Goal: Transaction & Acquisition: Purchase product/service

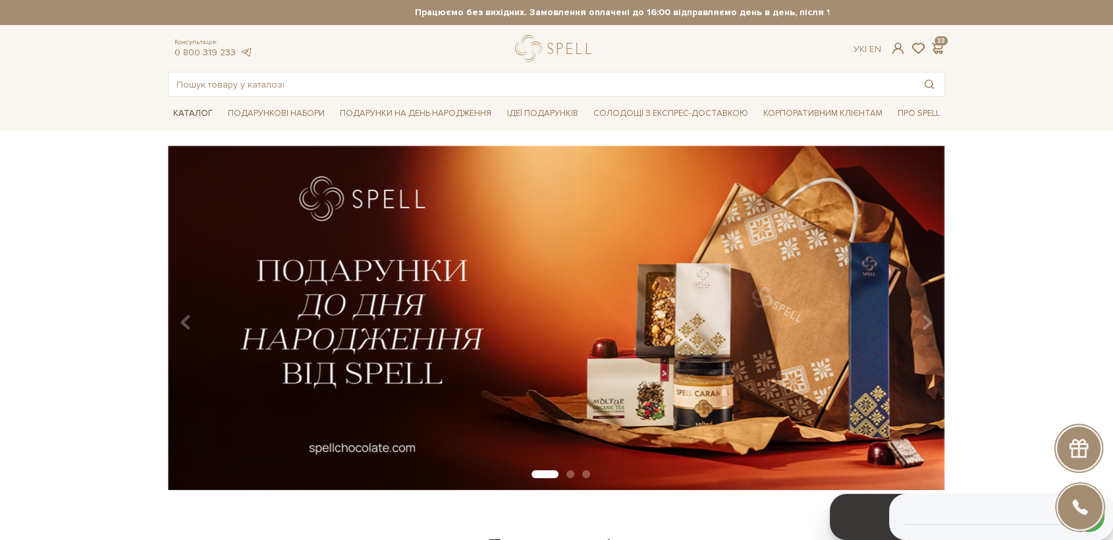
click at [184, 113] on span "Каталог" at bounding box center [193, 113] width 50 height 20
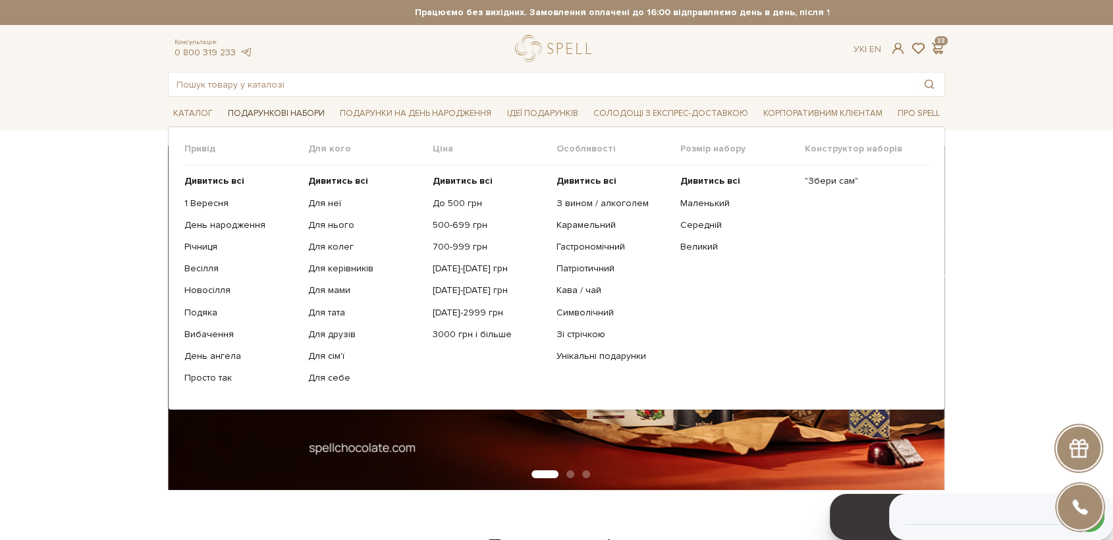
click at [282, 106] on span "Подарункові набори" at bounding box center [276, 113] width 107 height 20
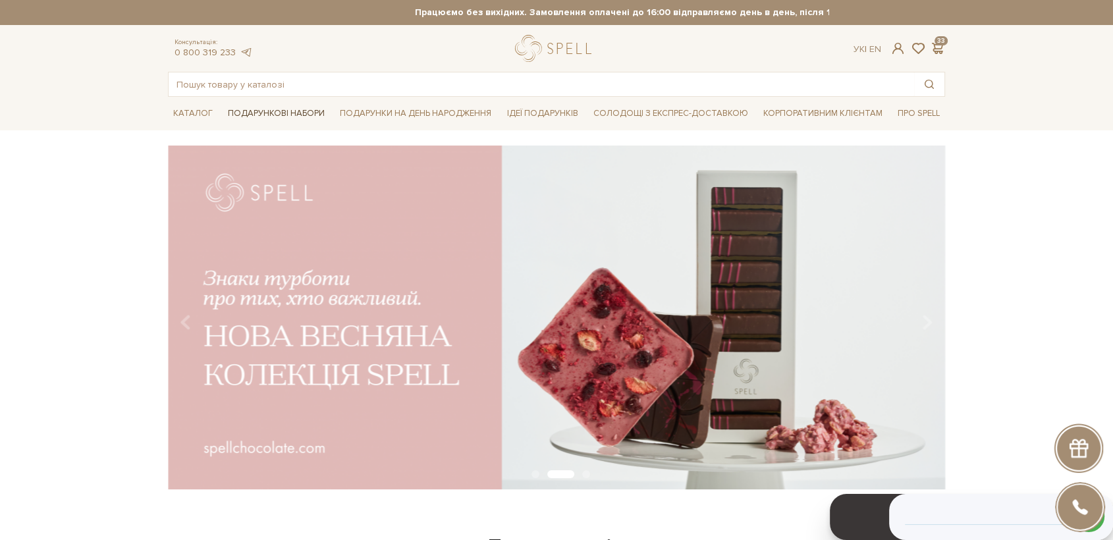
click at [293, 110] on span "Подарункові набори" at bounding box center [276, 113] width 107 height 20
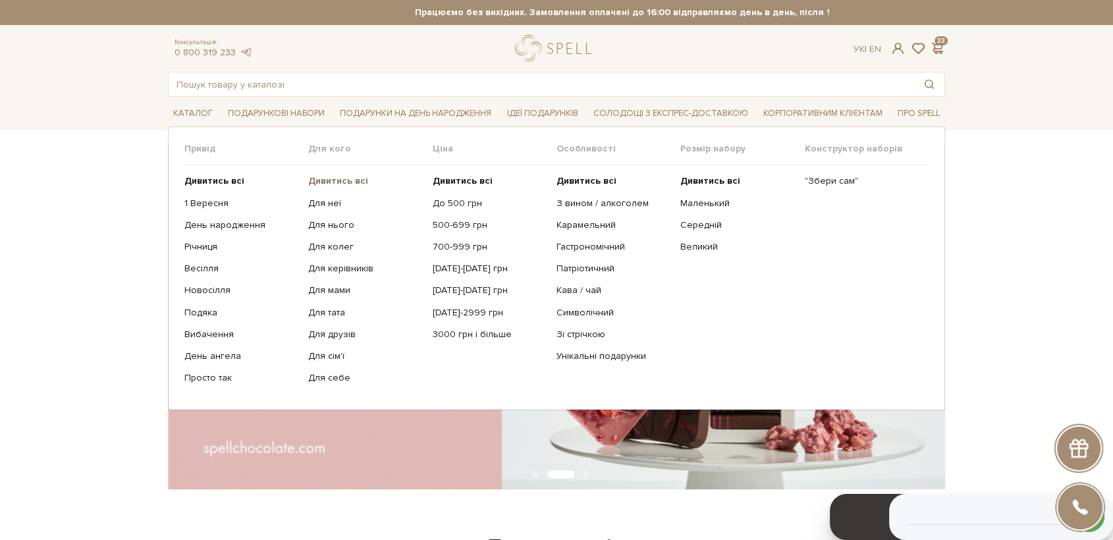
click at [339, 179] on b "Дивитись всі" at bounding box center [338, 180] width 60 height 11
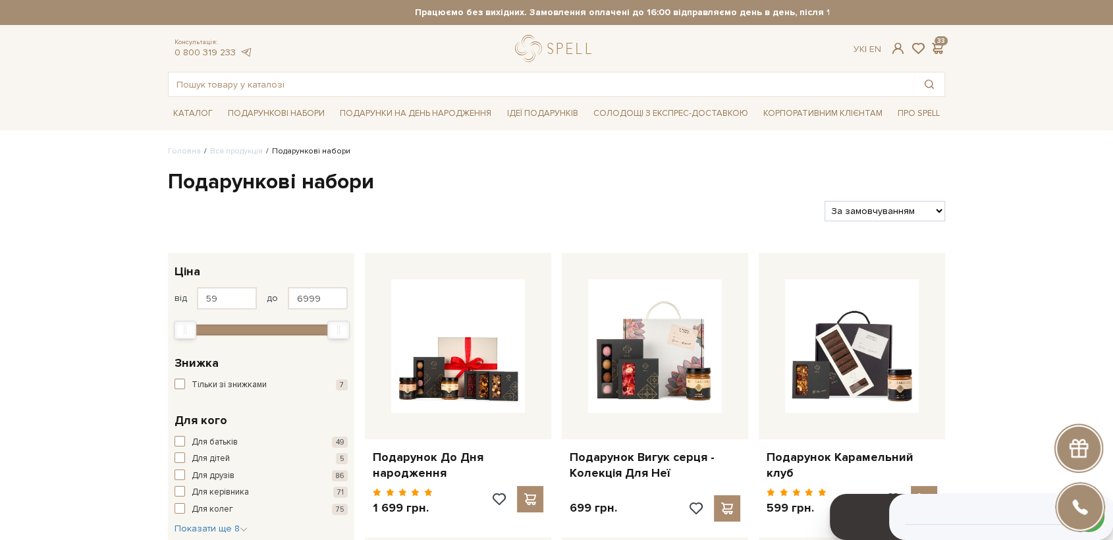
click at [907, 207] on select "За замовчуванням За Ціною (зростання) За Ціною (зменшення) Новинки За популярні…" at bounding box center [884, 211] width 120 height 20
select select "[URL][DOMAIN_NAME]"
click at [824, 201] on select "За замовчуванням За Ціною (зростання) За Ціною (зменшення) Новинки За популярні…" at bounding box center [884, 211] width 120 height 20
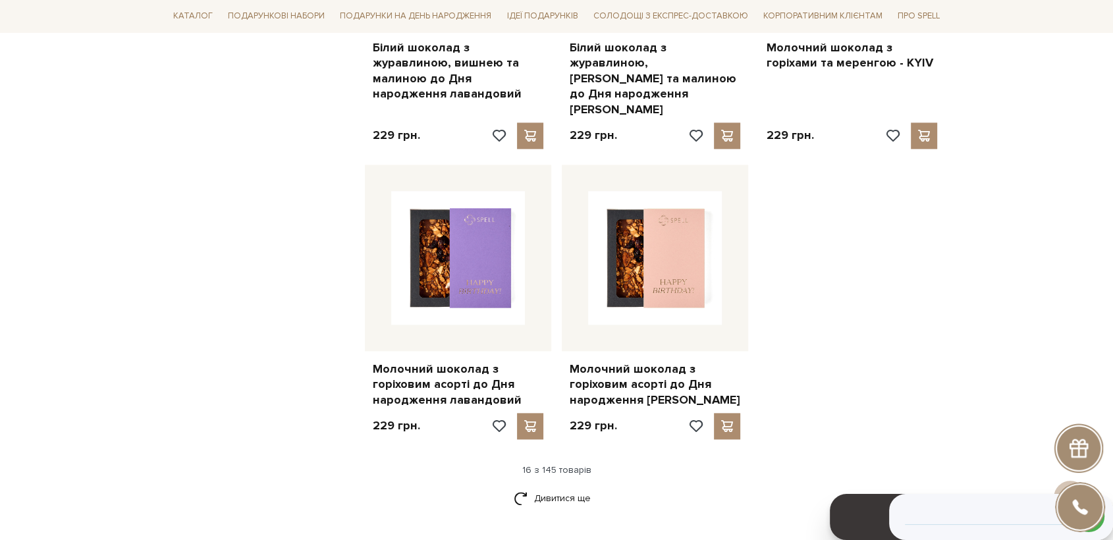
scroll to position [1901, 0]
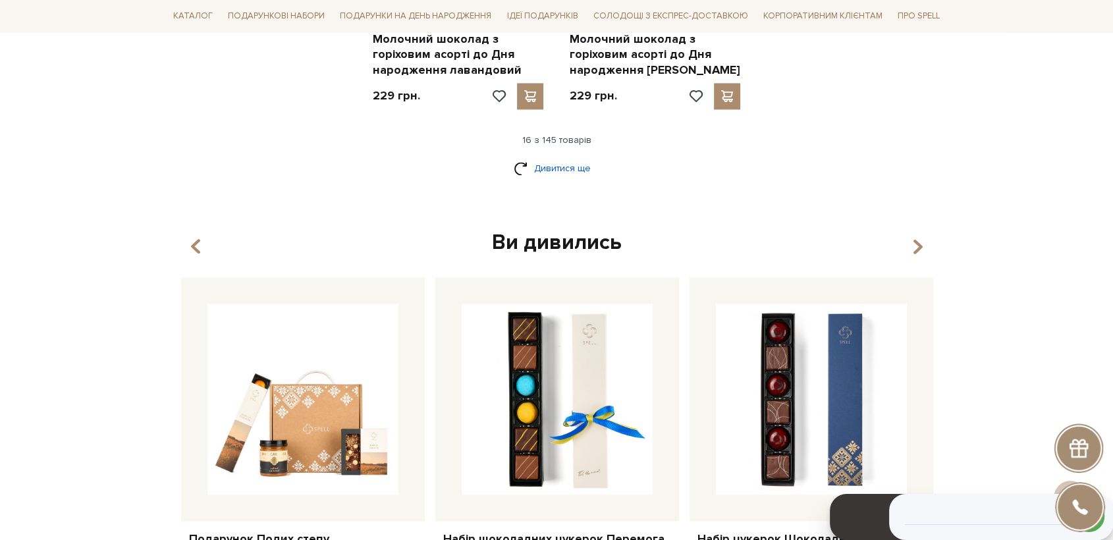
click at [569, 157] on link "Дивитися ще" at bounding box center [557, 168] width 86 height 23
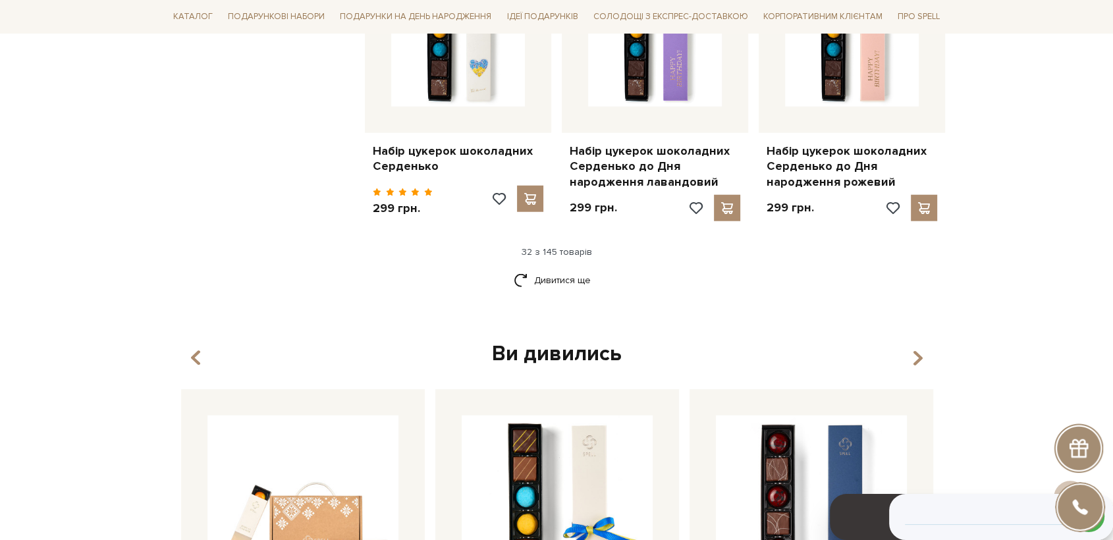
scroll to position [3292, 0]
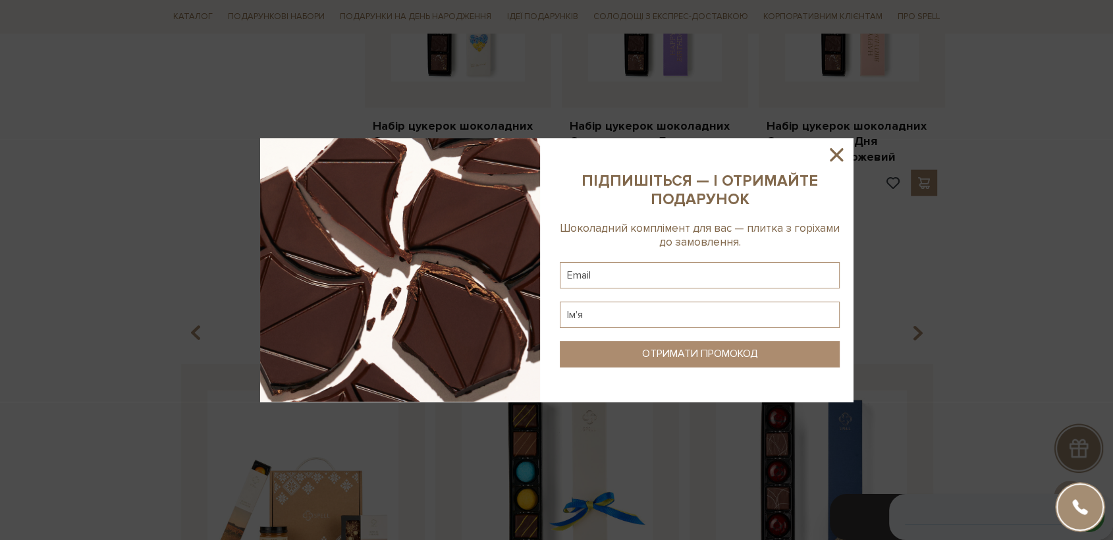
click at [540, 194] on img at bounding box center [400, 269] width 280 height 263
click at [837, 161] on icon at bounding box center [836, 155] width 22 height 22
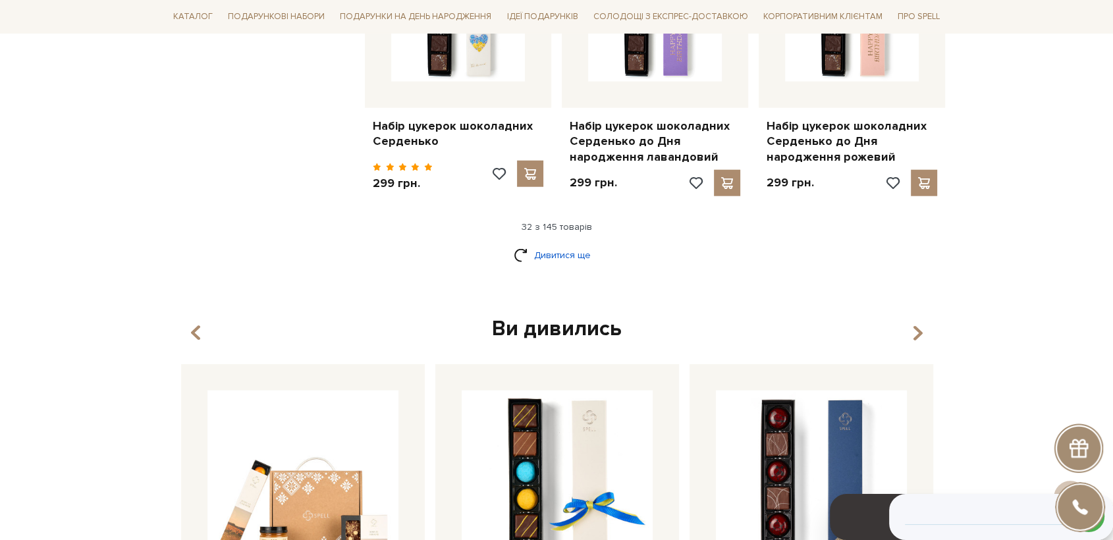
click at [555, 244] on link "Дивитися ще" at bounding box center [557, 255] width 86 height 23
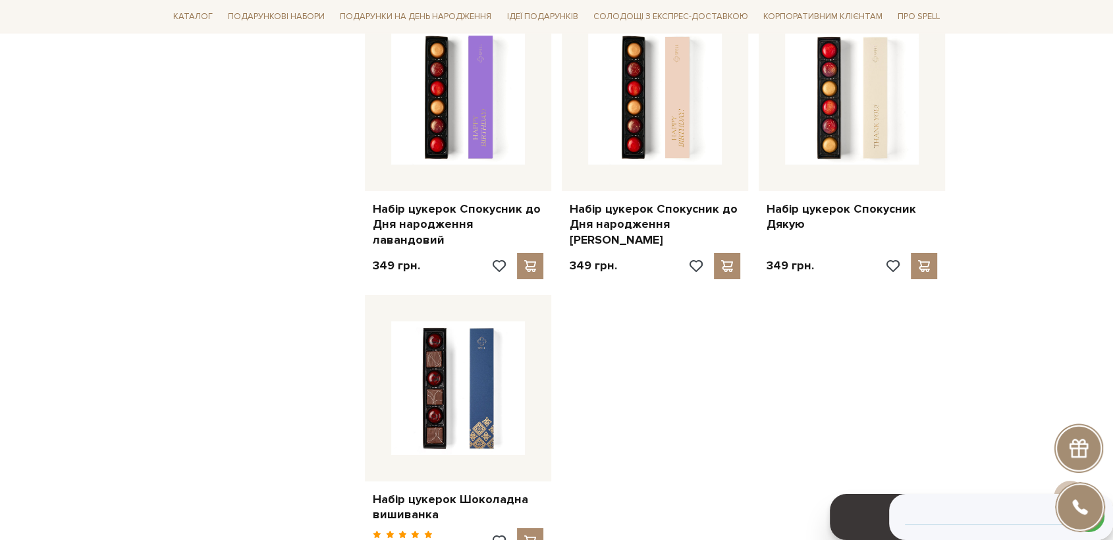
scroll to position [4974, 0]
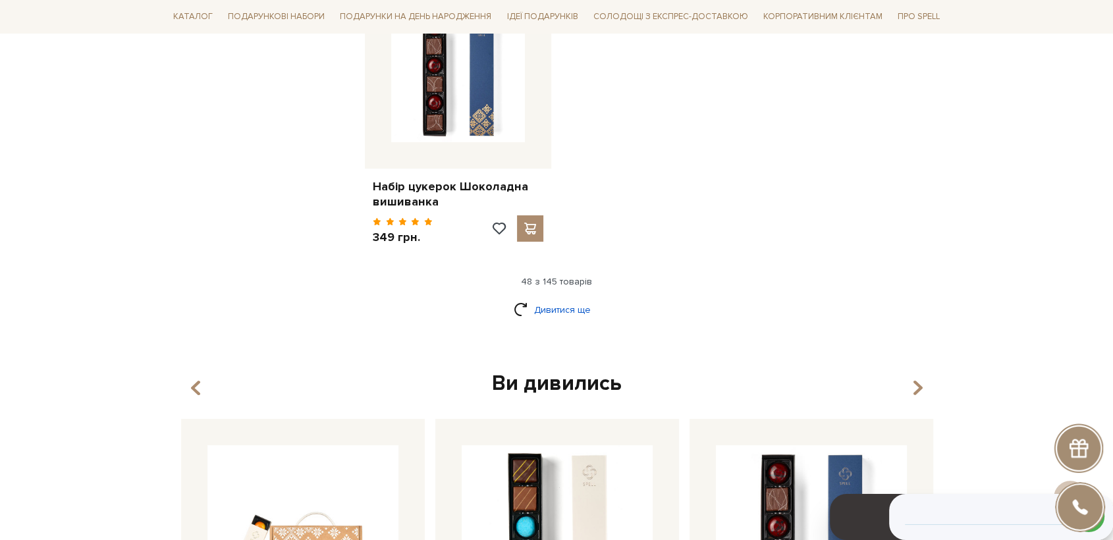
click at [564, 298] on link "Дивитися ще" at bounding box center [557, 309] width 86 height 23
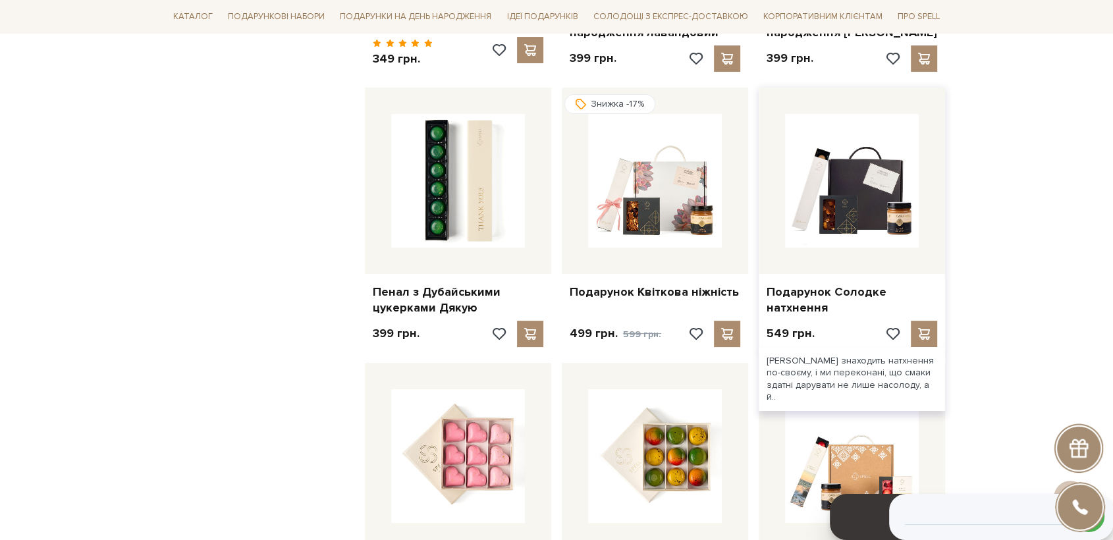
scroll to position [5193, 0]
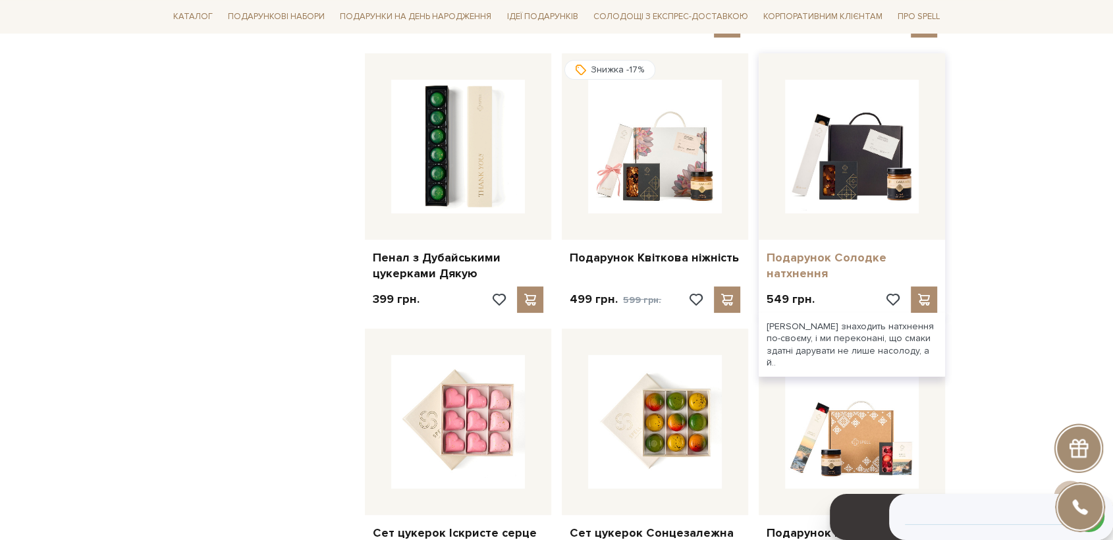
click at [806, 250] on link "Подарунок Солодке натхнення" at bounding box center [851, 265] width 171 height 31
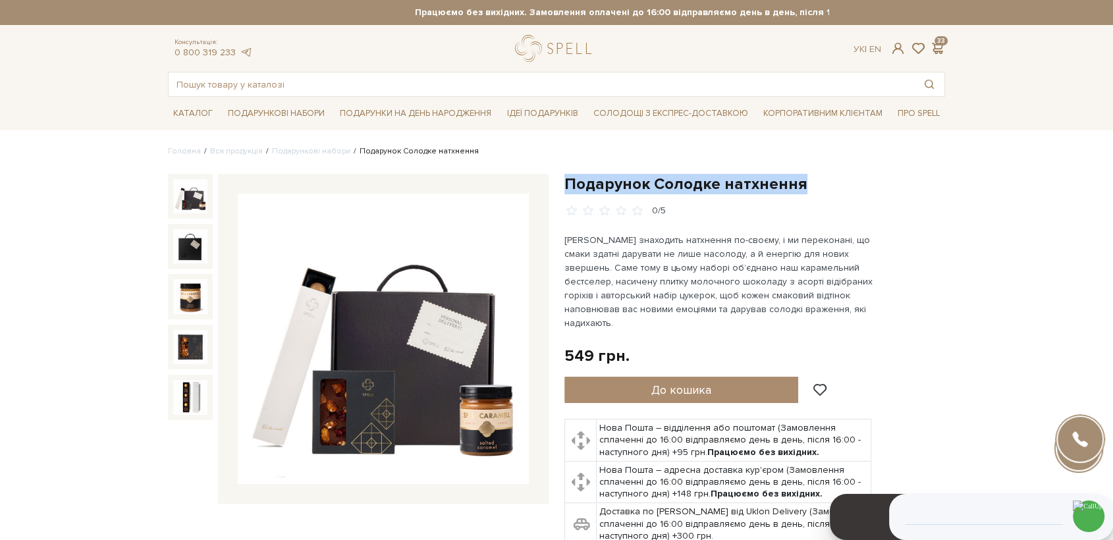
drag, startPoint x: 566, startPoint y: 181, endPoint x: 785, endPoint y: 196, distance: 219.1
click at [793, 190] on div "Подарунок Солодке натхнення 0/5" at bounding box center [754, 394] width 396 height 441
click at [910, 281] on div "Подарунок Солодке натхнення 0/5" at bounding box center [754, 386] width 381 height 425
